Goal: Task Accomplishment & Management: Manage account settings

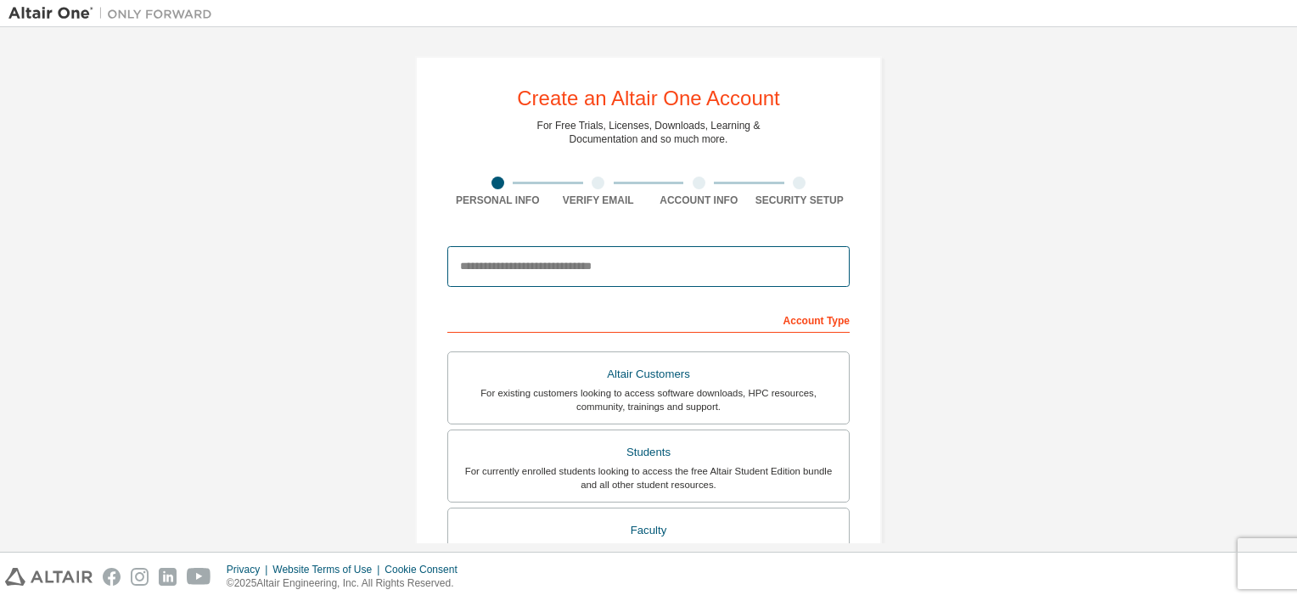
click at [508, 268] on input "email" at bounding box center [648, 266] width 402 height 41
type input "**********"
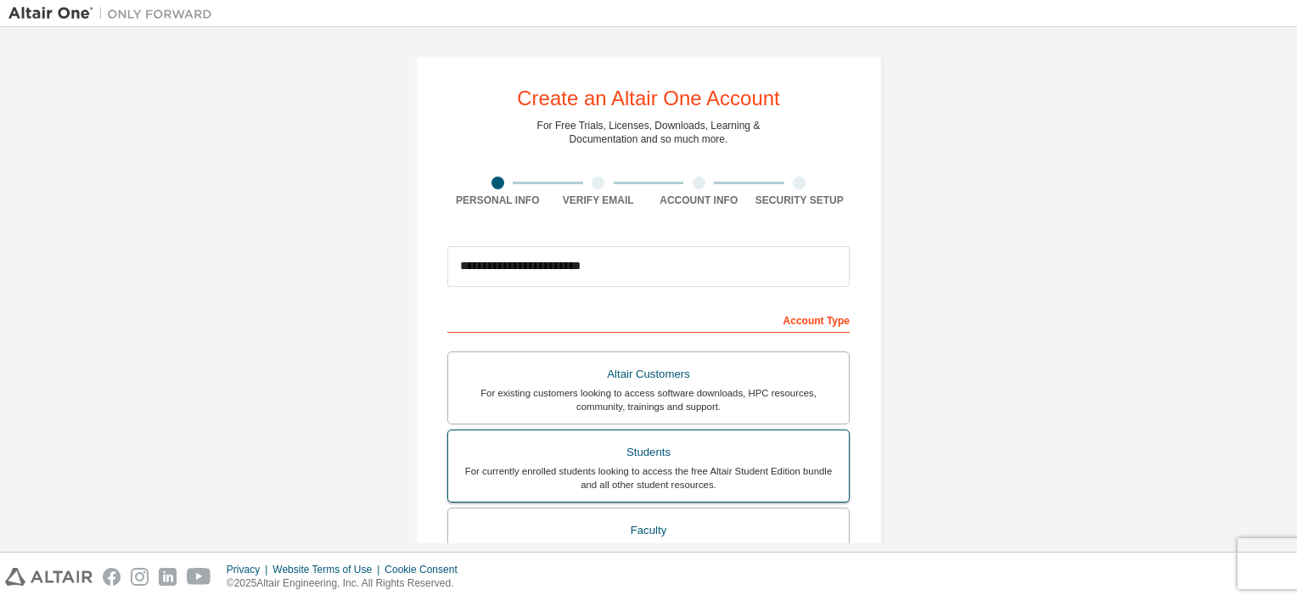
click at [689, 464] on div "For currently enrolled students looking to access the free Altair Student Editi…" at bounding box center [648, 477] width 380 height 27
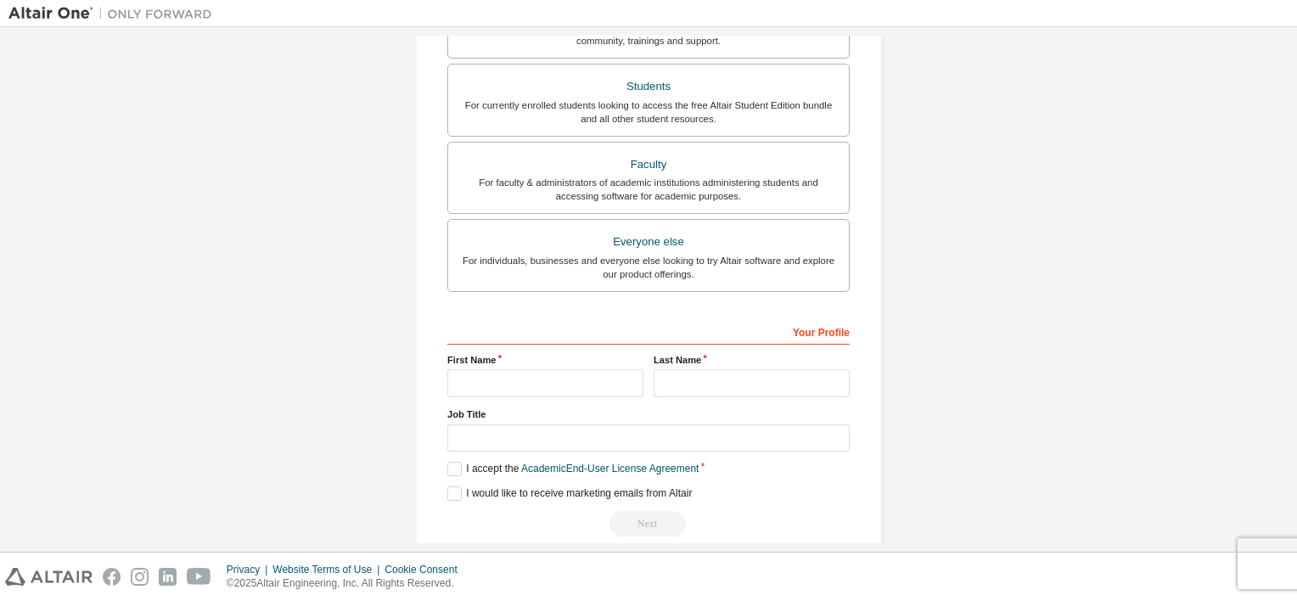
scroll to position [387, 0]
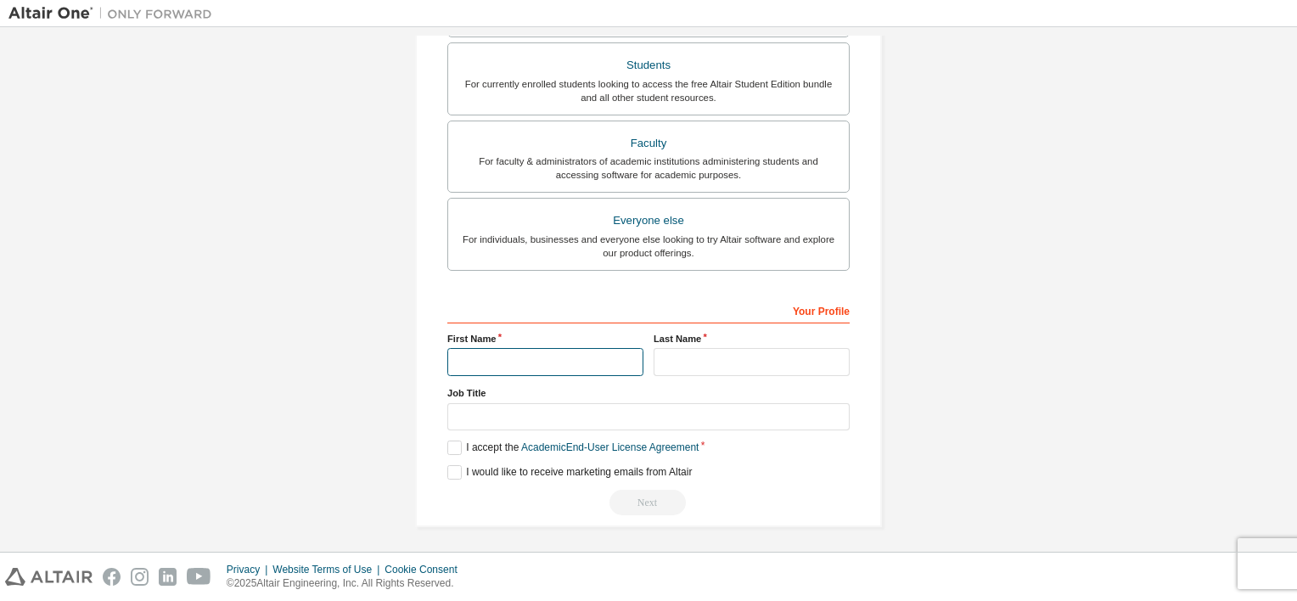
click at [525, 348] on input "text" at bounding box center [545, 362] width 196 height 28
type input "*******"
click at [704, 357] on input "text" at bounding box center [752, 362] width 196 height 28
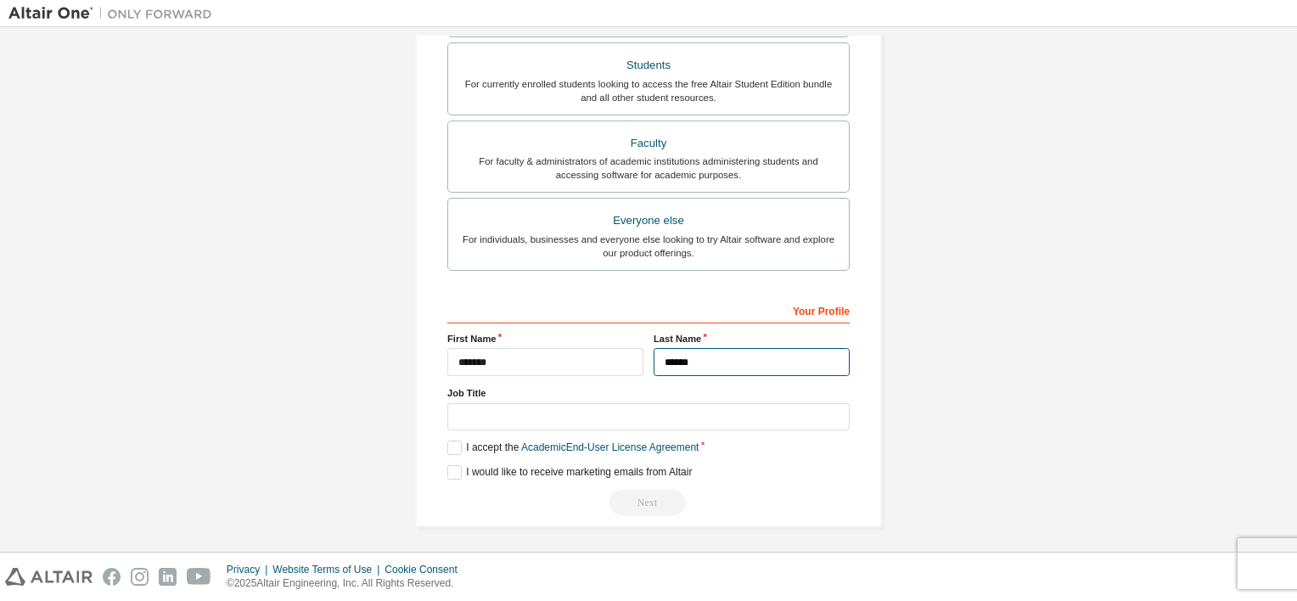
type input "******"
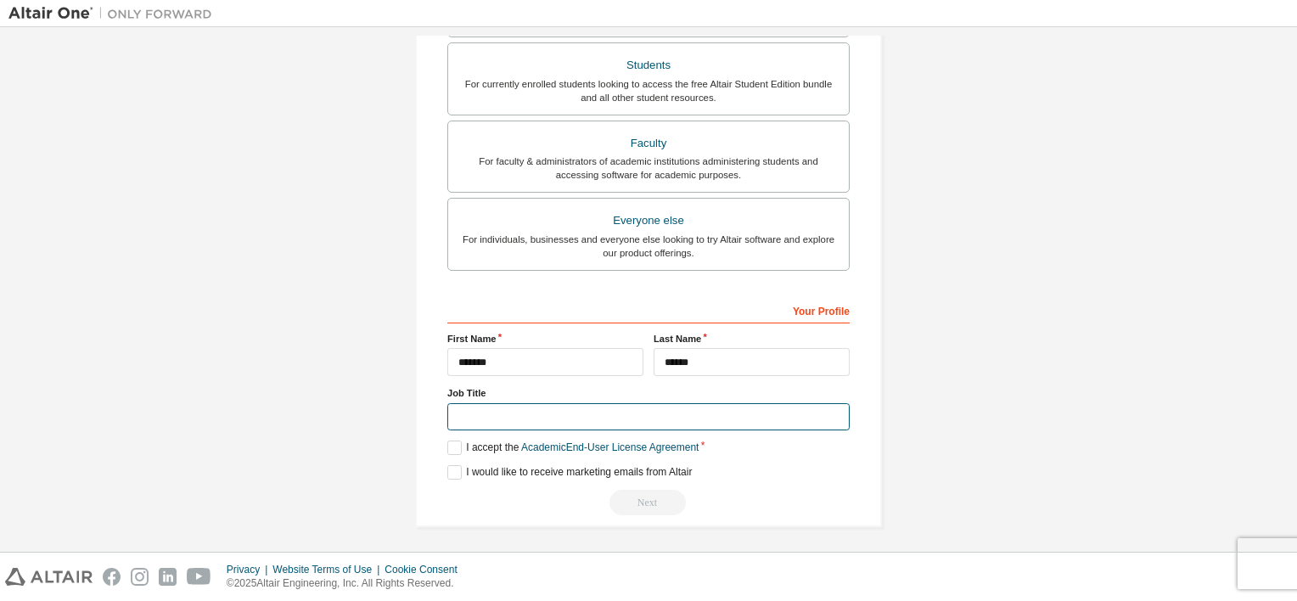
click at [574, 414] on input "text" at bounding box center [648, 417] width 402 height 28
type input "*******"
click at [448, 448] on label "I accept the Academic End-User License Agreement" at bounding box center [572, 448] width 251 height 14
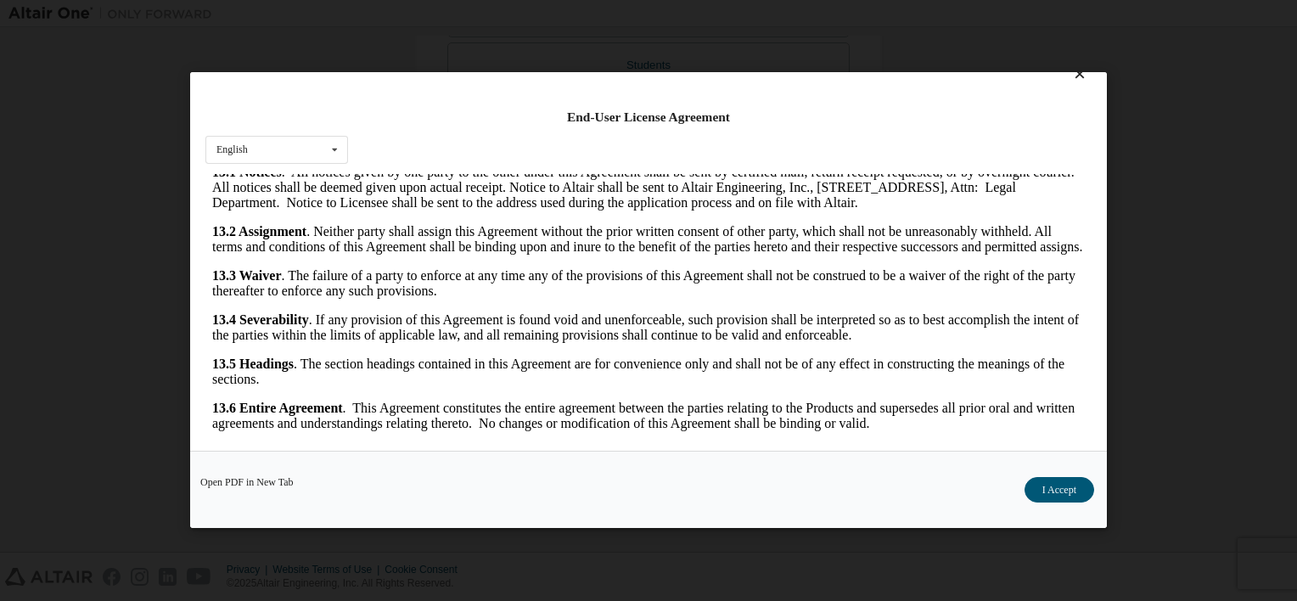
scroll to position [33, 0]
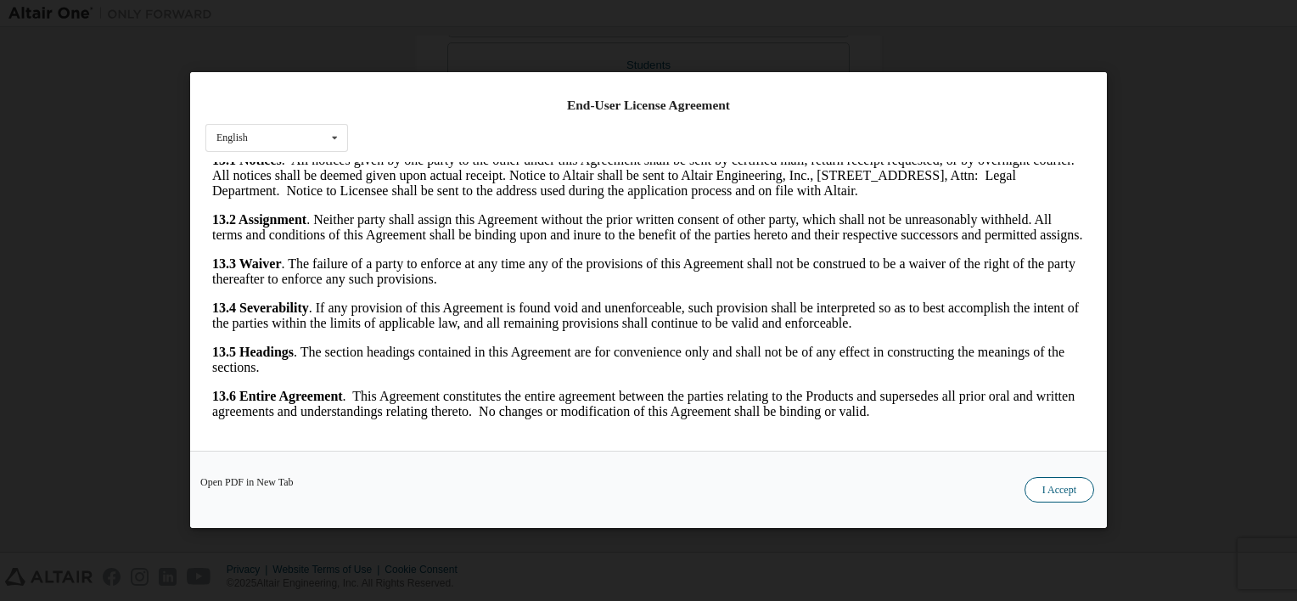
click at [1062, 491] on button "I Accept" at bounding box center [1060, 490] width 70 height 25
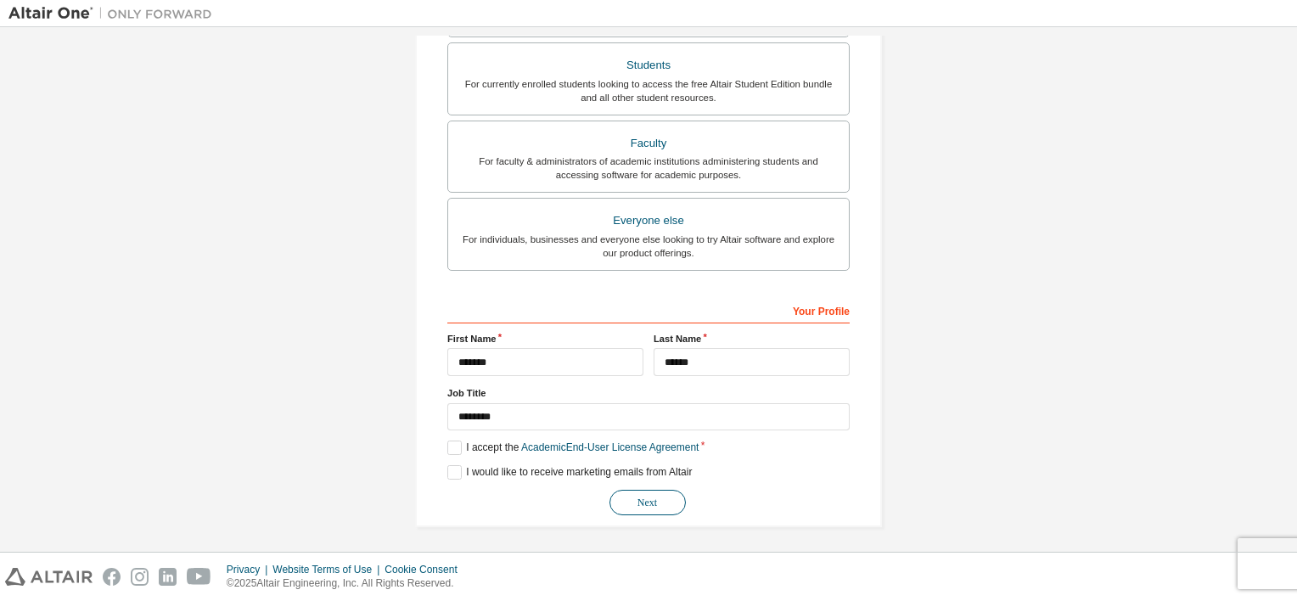
click at [654, 499] on button "Next" at bounding box center [647, 502] width 76 height 25
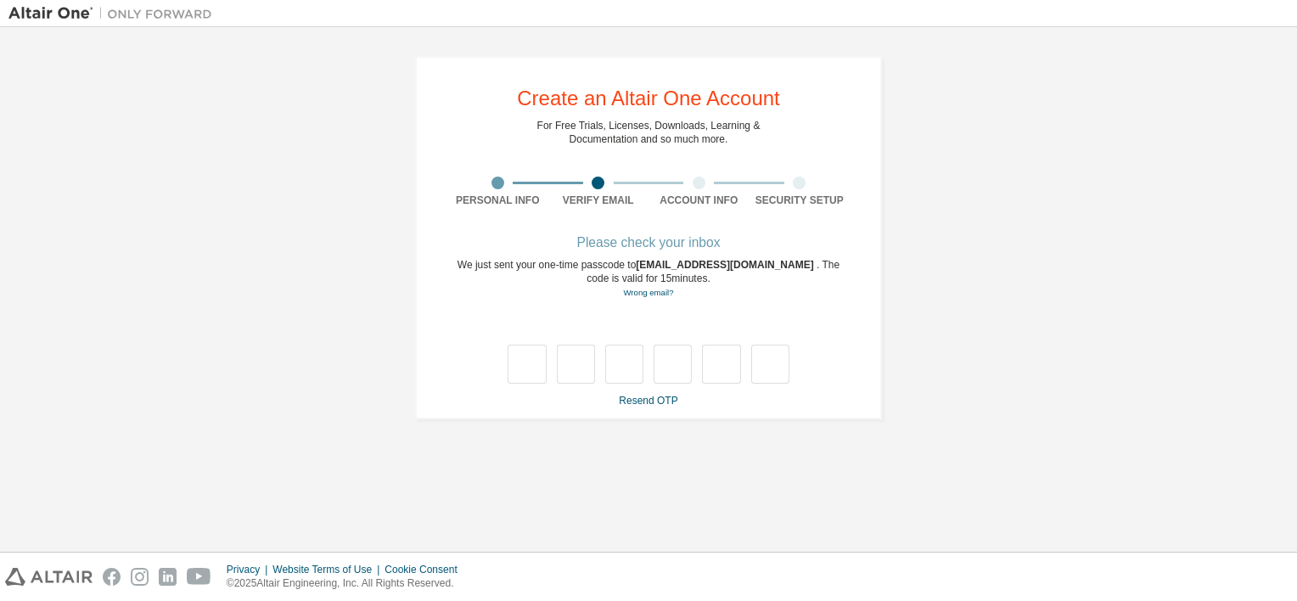
type input "*"
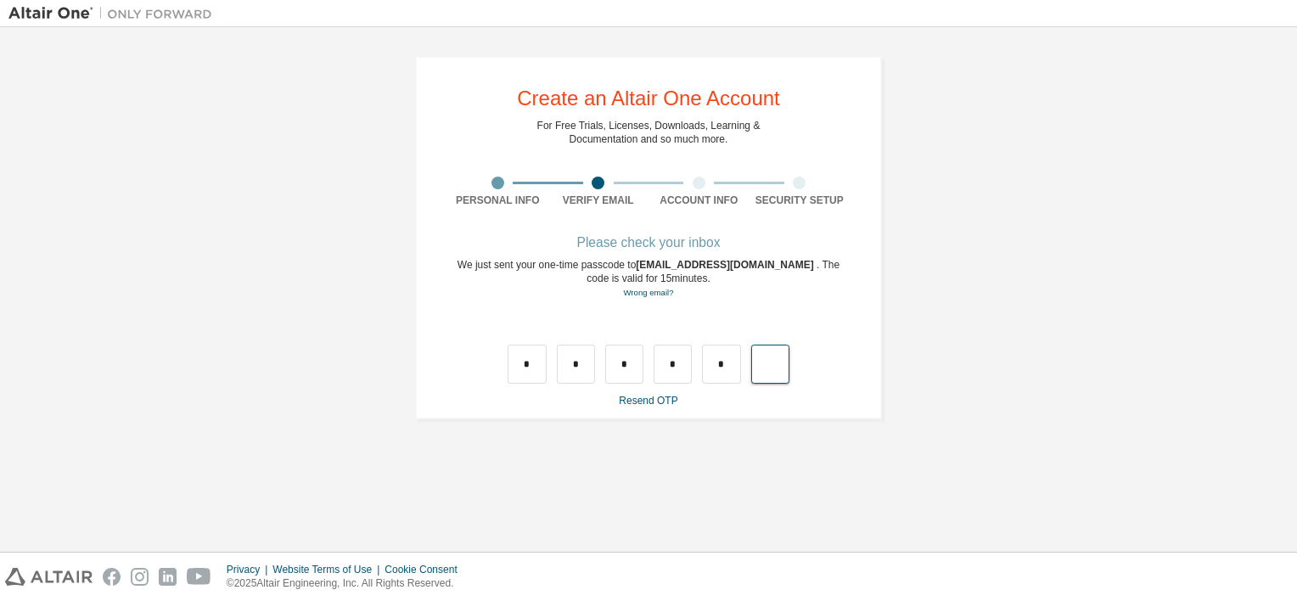
type input "*"
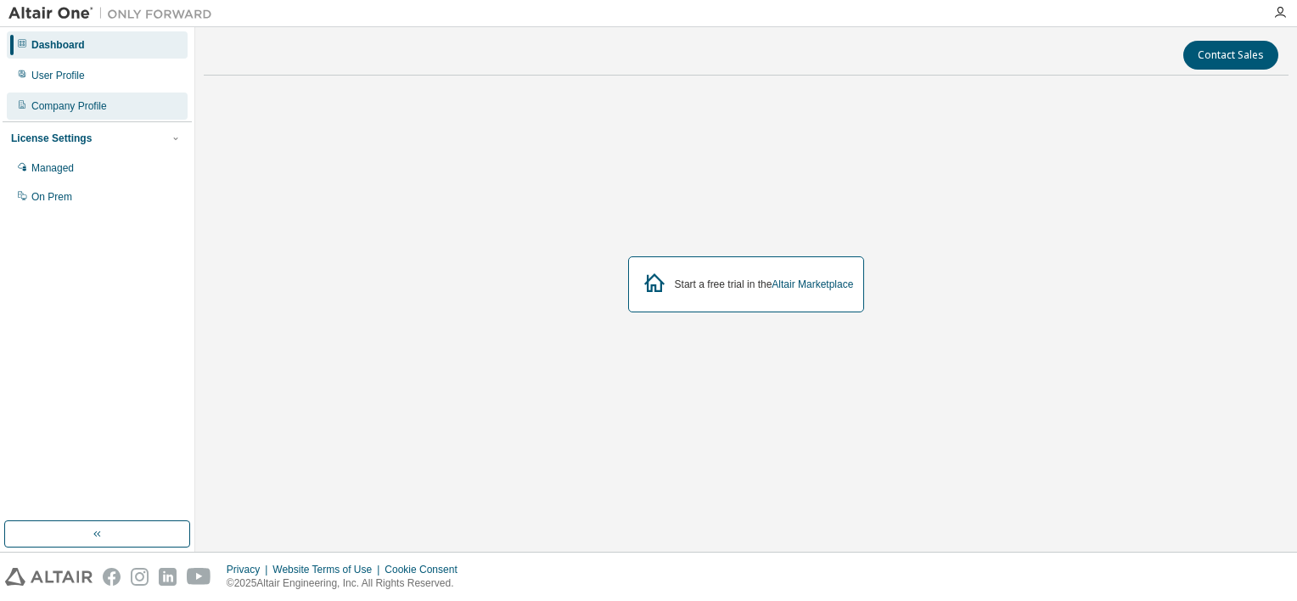
click at [65, 108] on div "Company Profile" at bounding box center [69, 106] width 76 height 14
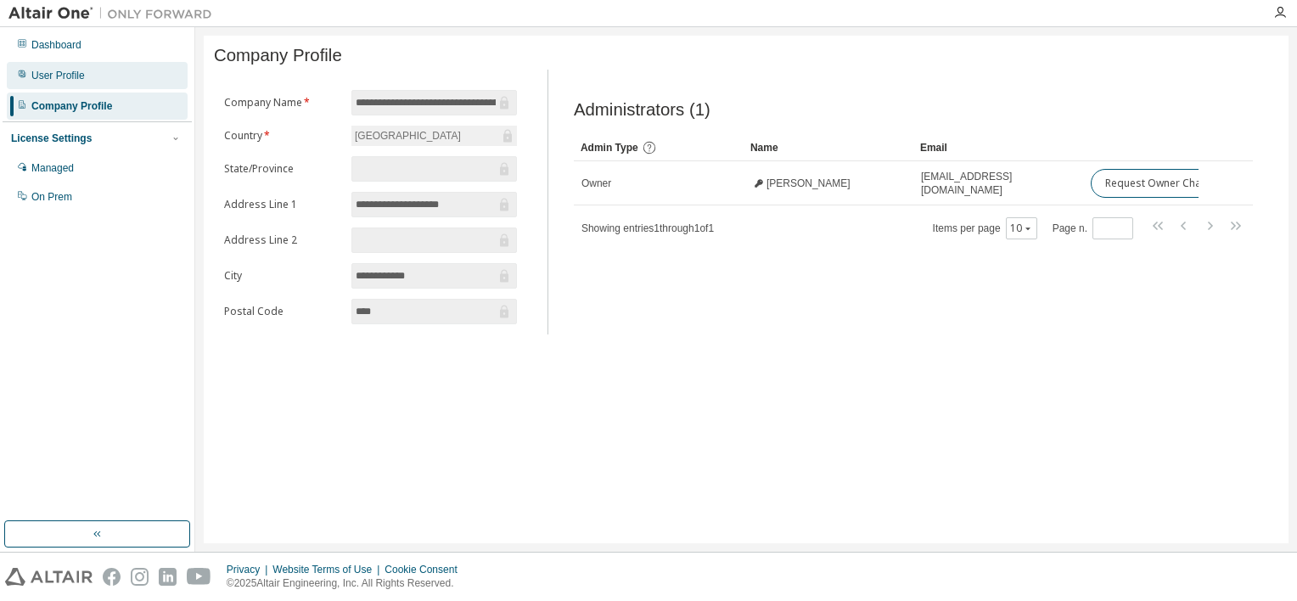
click at [58, 73] on div "User Profile" at bounding box center [57, 76] width 53 height 14
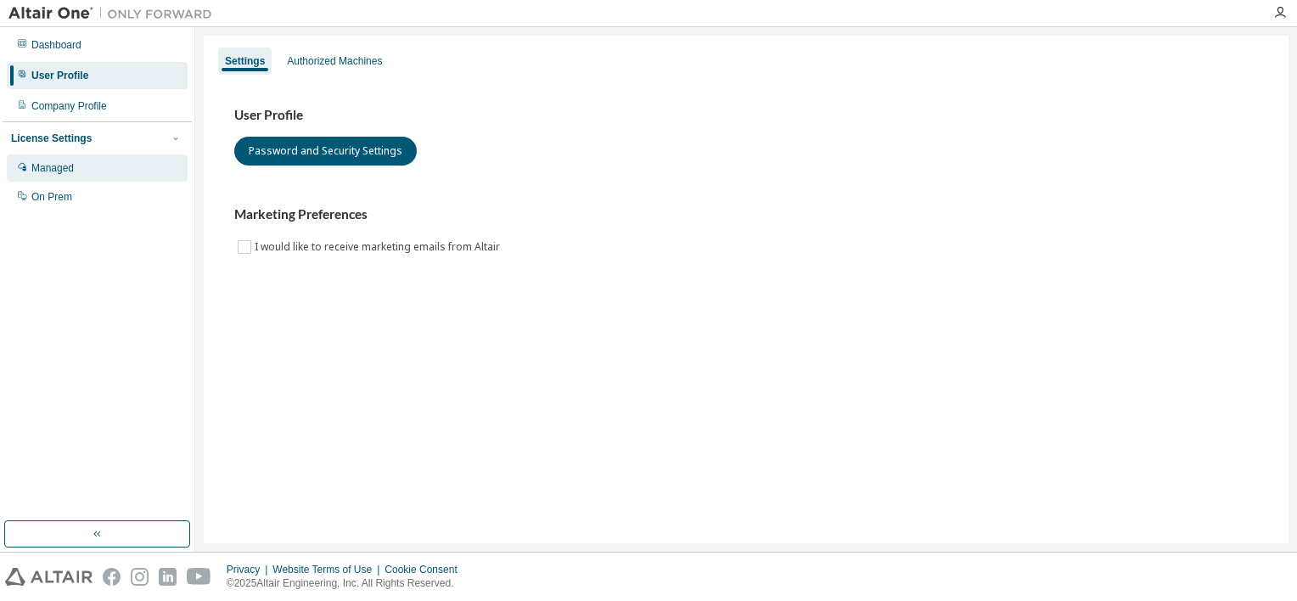
click at [69, 175] on div "Managed" at bounding box center [97, 167] width 181 height 27
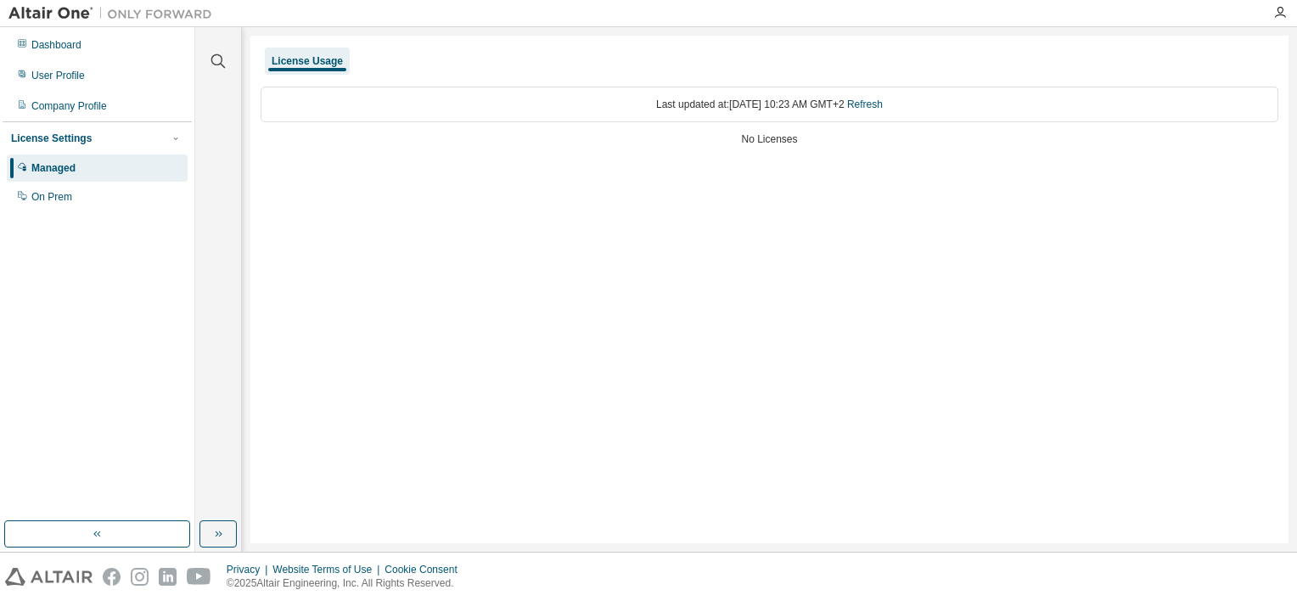
click at [78, 212] on div "Dashboard User Profile Company Profile License Settings Managed On Prem" at bounding box center [97, 274] width 189 height 489
click at [75, 202] on div "On Prem" at bounding box center [97, 196] width 181 height 27
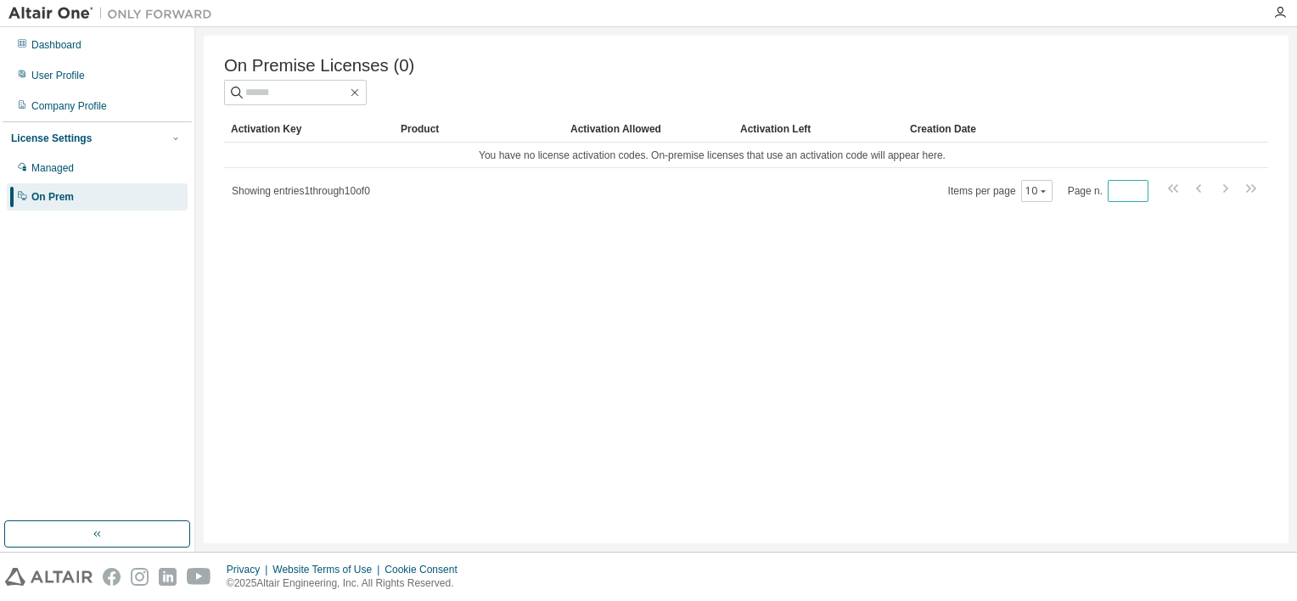
click at [1141, 195] on input "*" at bounding box center [1128, 191] width 32 height 14
click at [1141, 191] on input "*" at bounding box center [1128, 191] width 32 height 14
click at [1141, 188] on input "*" at bounding box center [1128, 191] width 32 height 14
type input "*"
drag, startPoint x: 991, startPoint y: 157, endPoint x: 900, endPoint y: 160, distance: 91.7
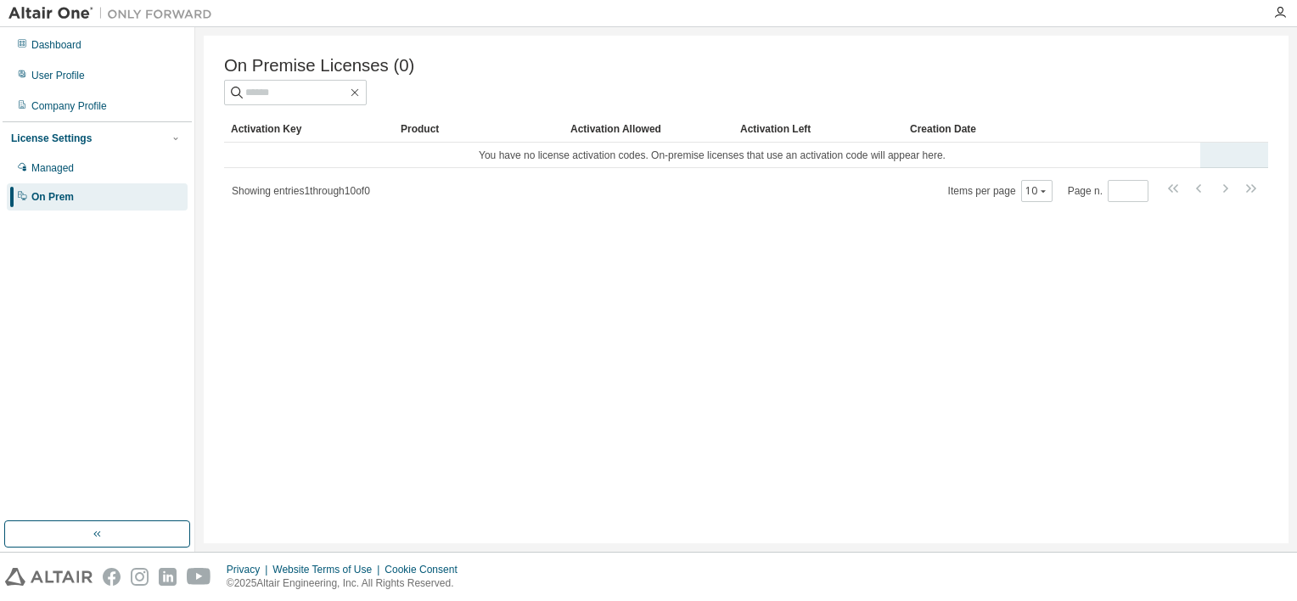
click at [991, 157] on td "You have no license activation codes. On-premise licenses that use an activatio…" at bounding box center [712, 155] width 976 height 25
click at [63, 51] on div "Dashboard" at bounding box center [56, 45] width 50 height 14
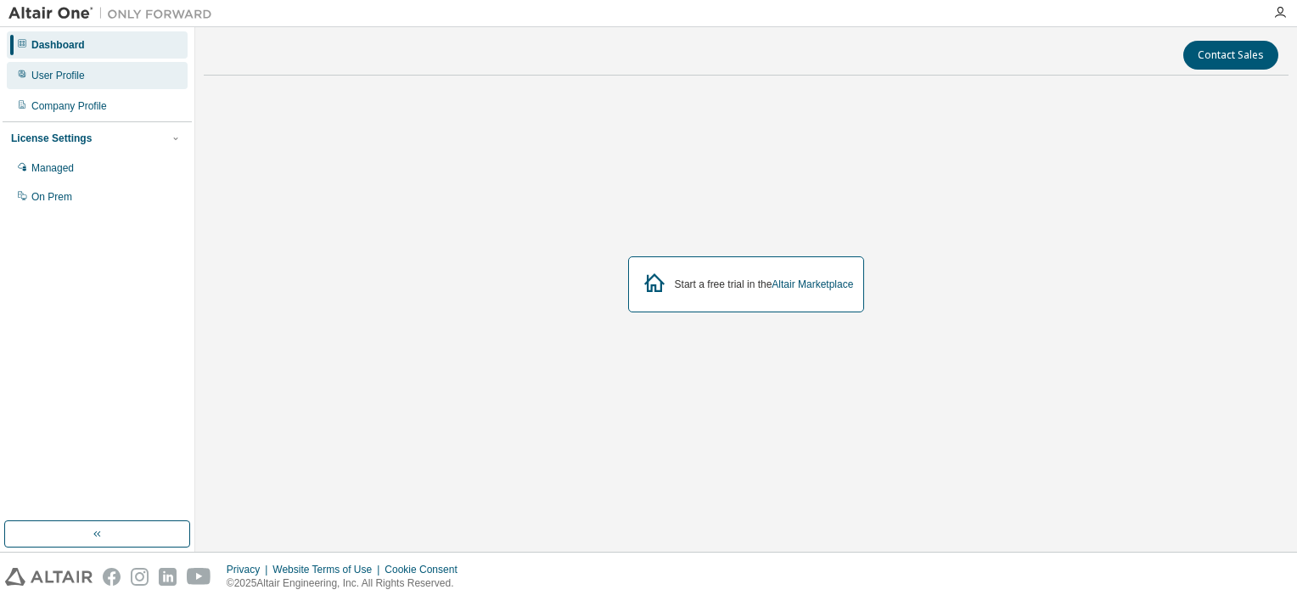
click at [77, 76] on div "User Profile" at bounding box center [57, 76] width 53 height 14
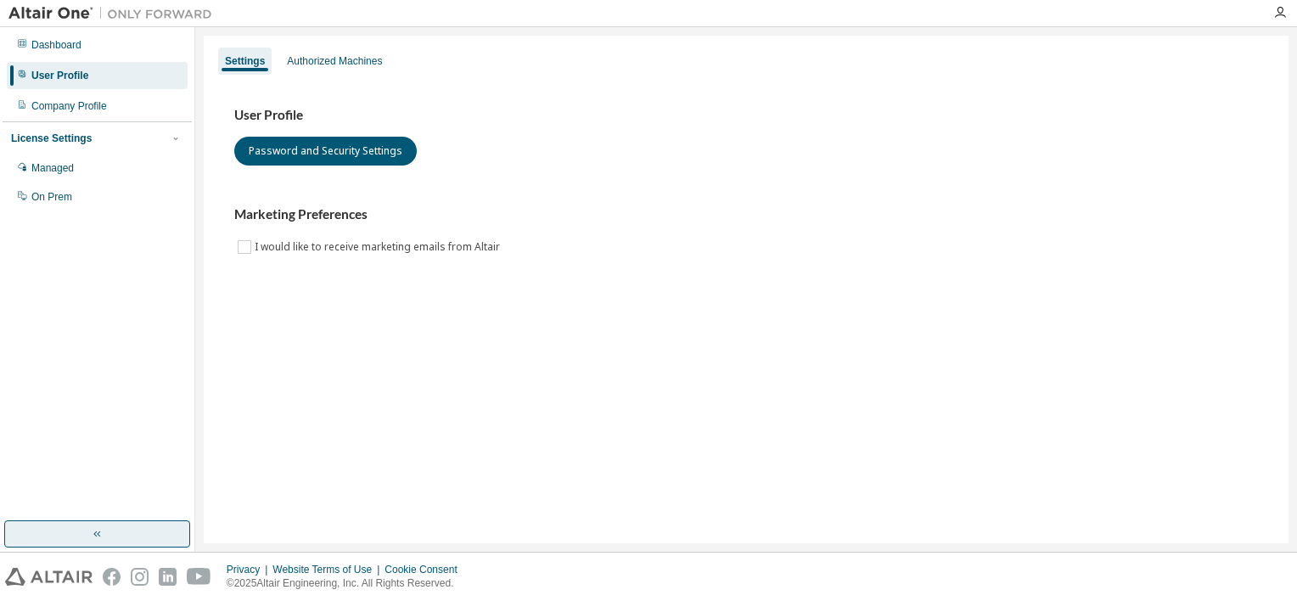
click at [154, 540] on button "button" at bounding box center [97, 533] width 186 height 27
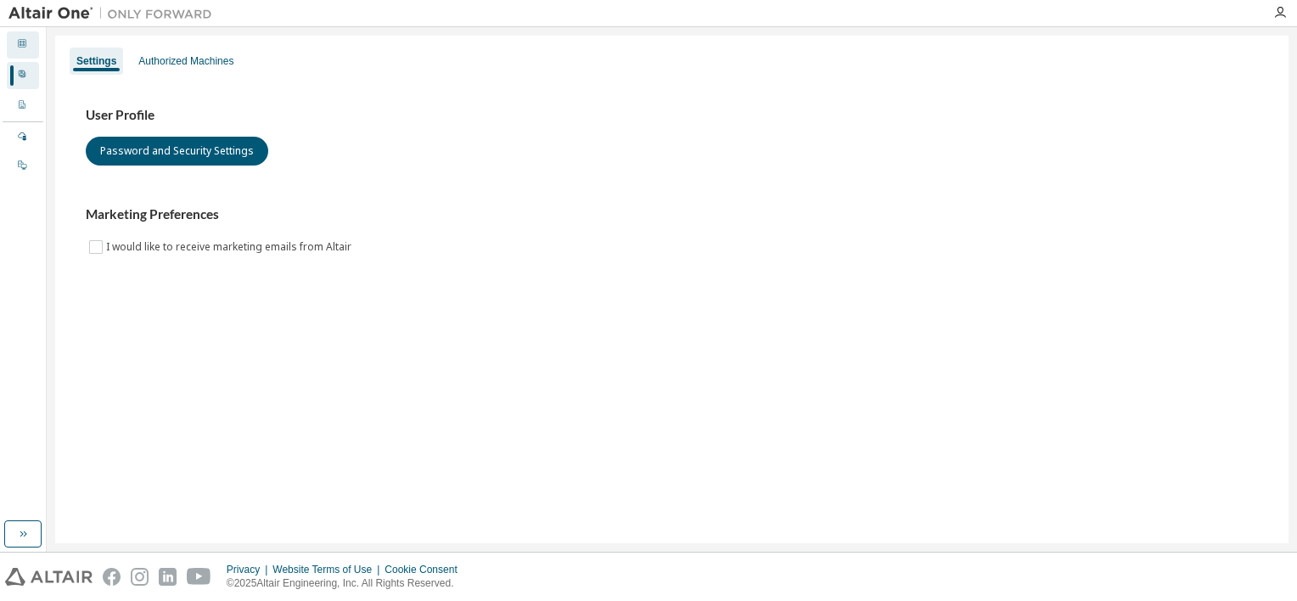
click at [19, 45] on icon at bounding box center [22, 43] width 10 height 10
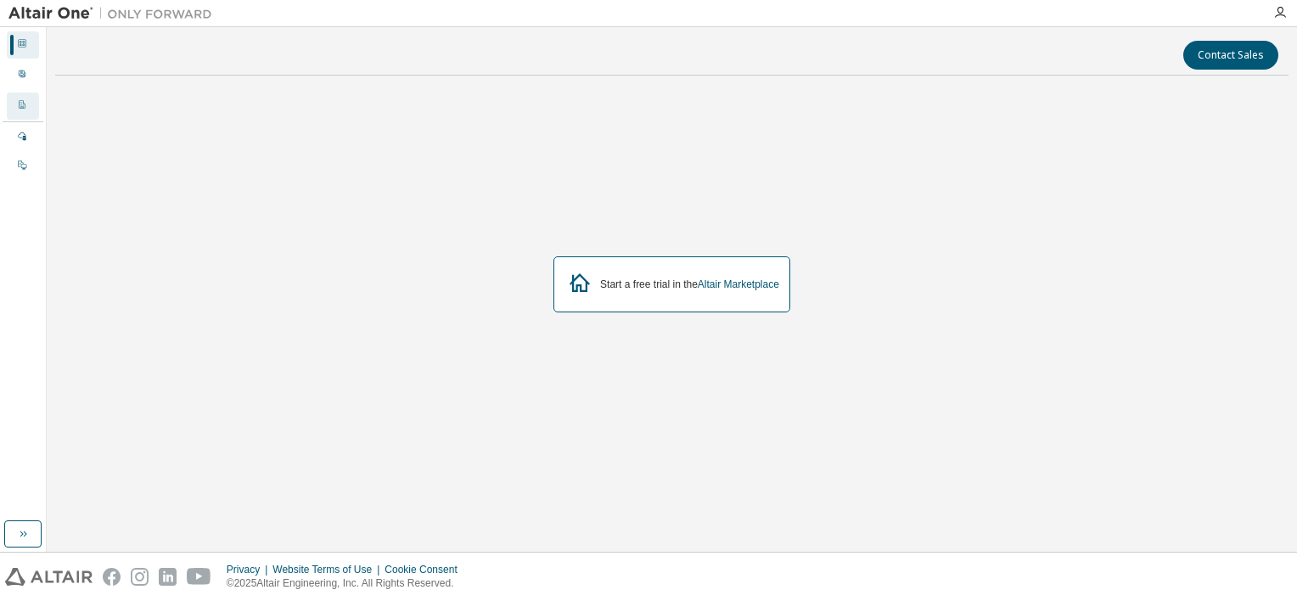
click at [28, 112] on div "Company Profile" at bounding box center [23, 106] width 32 height 27
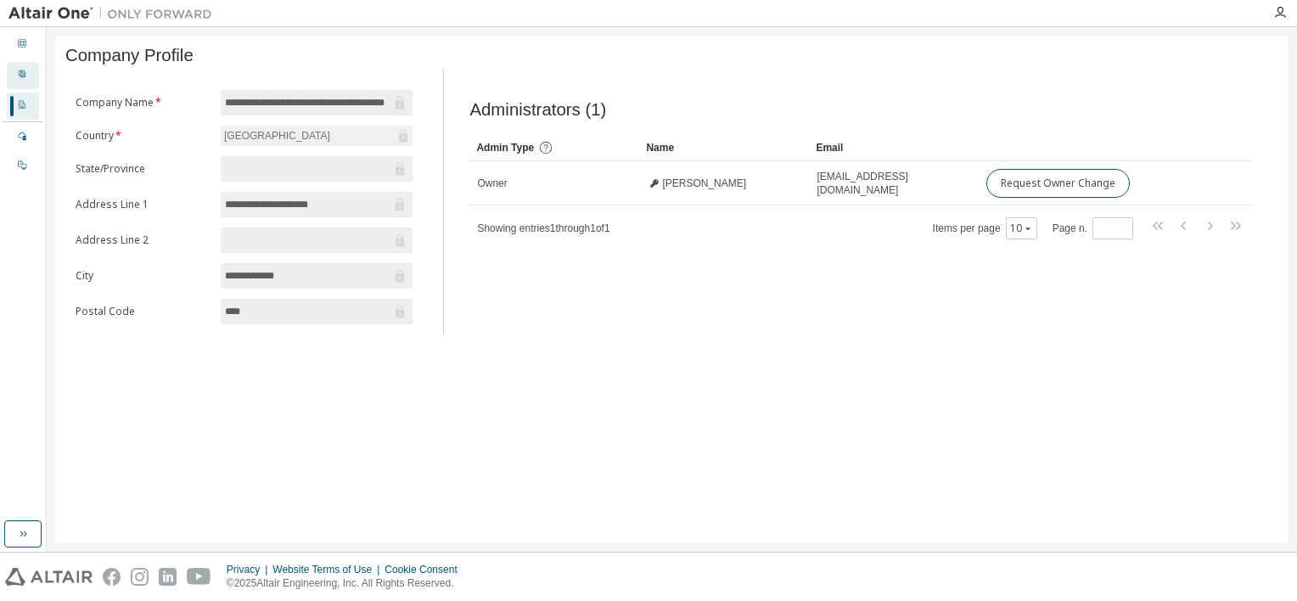
click at [30, 81] on div "User Profile" at bounding box center [23, 75] width 32 height 27
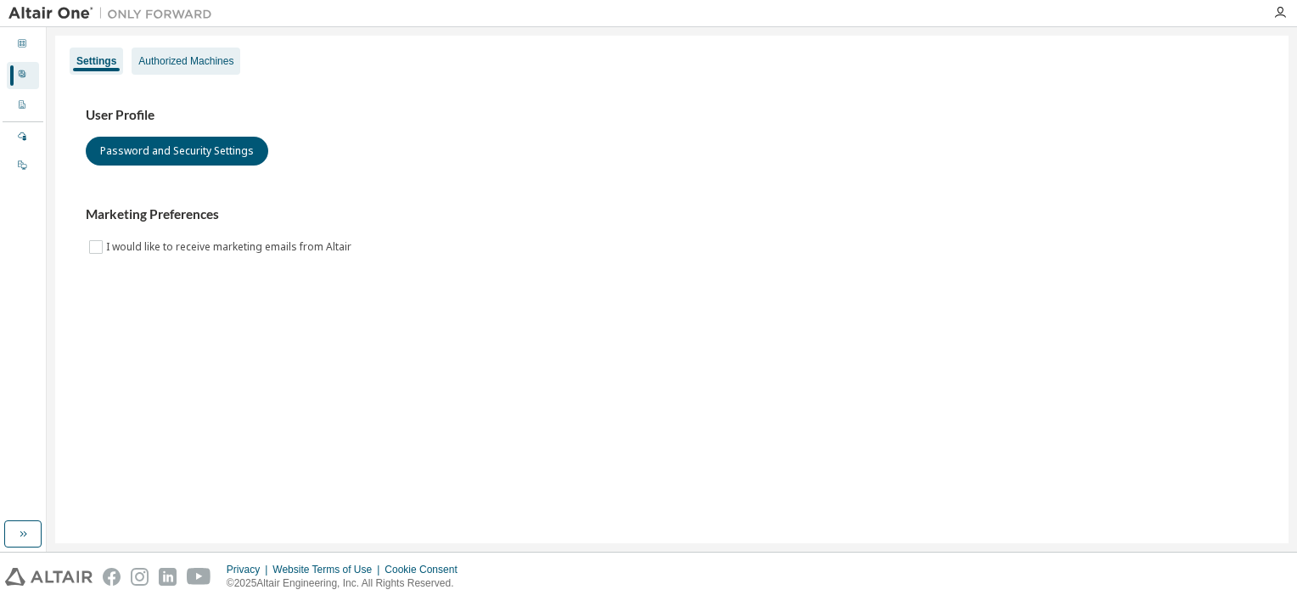
click at [214, 59] on div "Authorized Machines" at bounding box center [185, 61] width 95 height 14
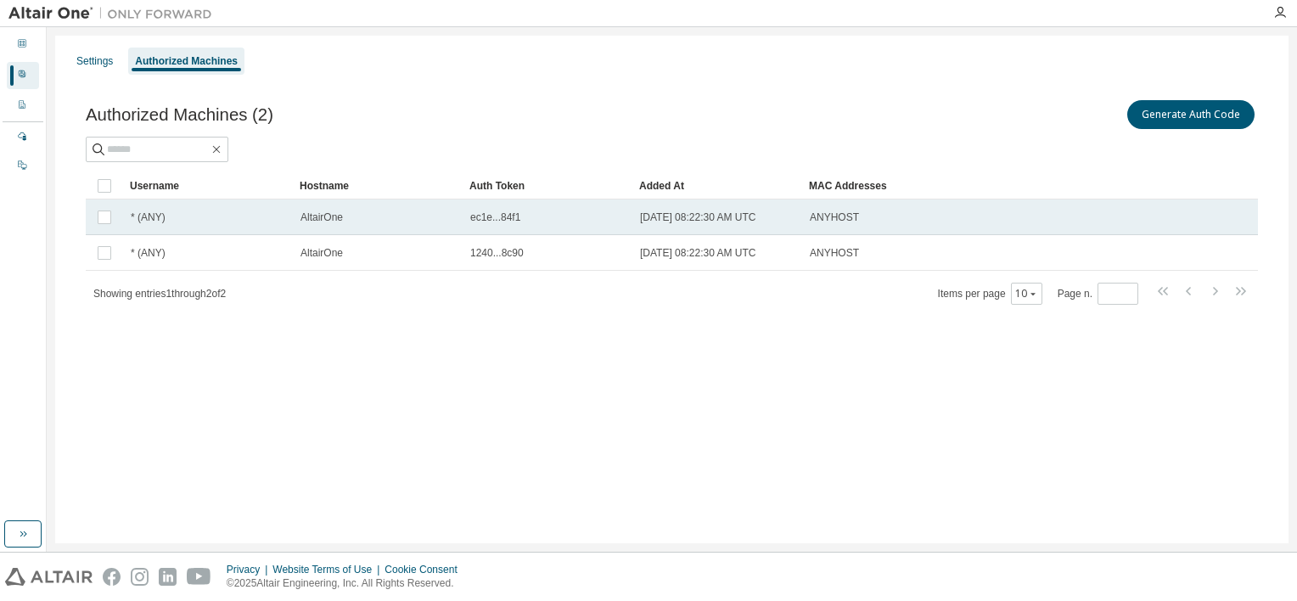
click at [115, 219] on td at bounding box center [104, 217] width 37 height 36
click at [21, 546] on button "button" at bounding box center [22, 533] width 37 height 27
